Goal: Find specific page/section: Find specific page/section

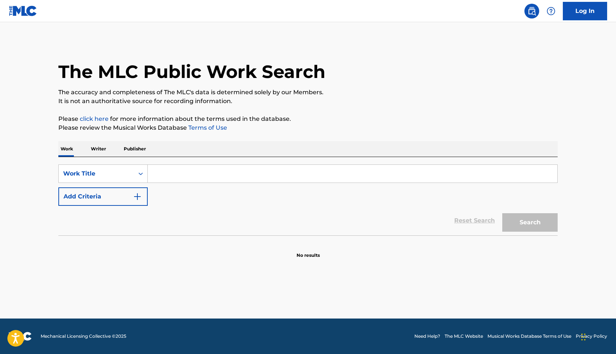
click at [177, 179] on input "Search Form" at bounding box center [352, 174] width 409 height 18
type input "all caps"
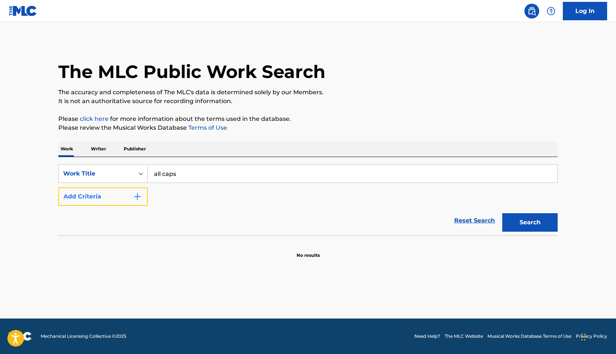
click at [125, 199] on button "Add Criteria" at bounding box center [102, 196] width 89 height 18
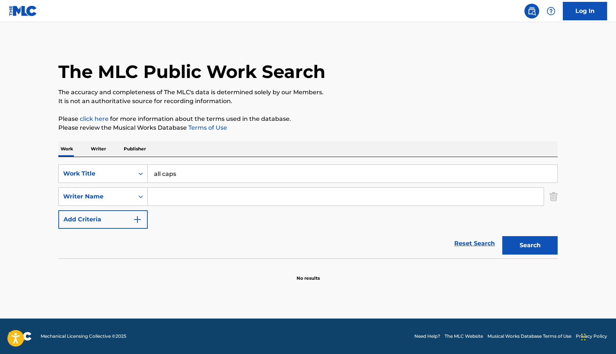
click at [187, 197] on input "Search Form" at bounding box center [346, 197] width 396 height 18
type input "t"
type input "dumile"
click at [502, 236] on button "Search" at bounding box center [529, 245] width 55 height 18
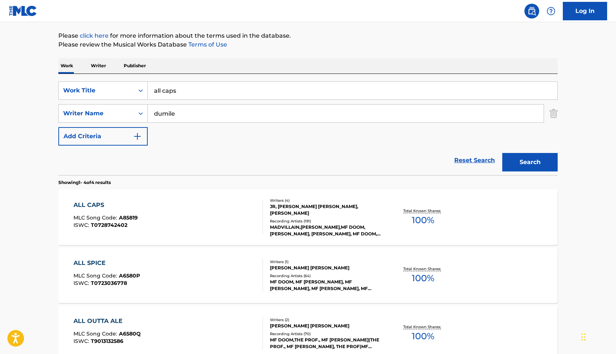
scroll to position [85, 0]
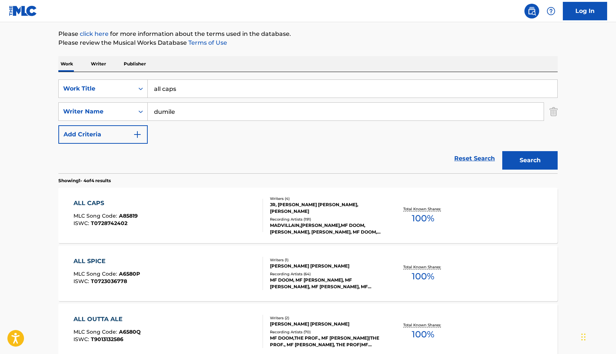
click at [102, 205] on div "ALL CAPS" at bounding box center [105, 203] width 64 height 9
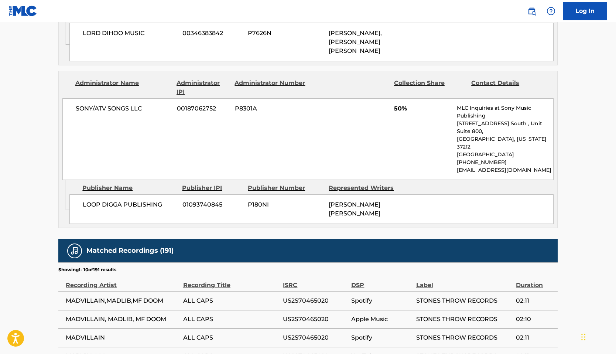
scroll to position [452, 0]
